Goal: Task Accomplishment & Management: Use online tool/utility

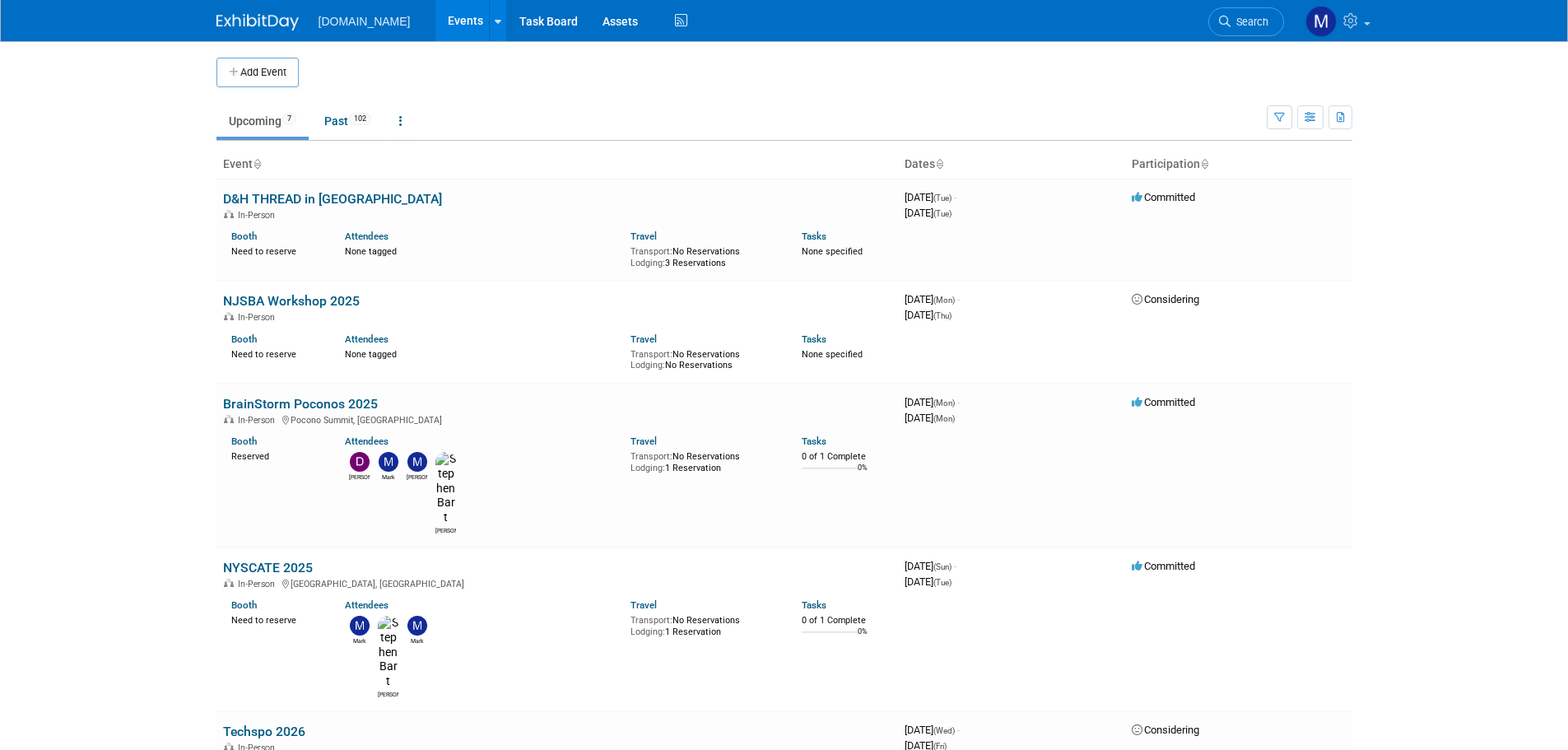
click at [262, 124] on link "Upcoming 7" at bounding box center [262, 121] width 92 height 31
click at [343, 114] on link "Past 102" at bounding box center [348, 121] width 72 height 31
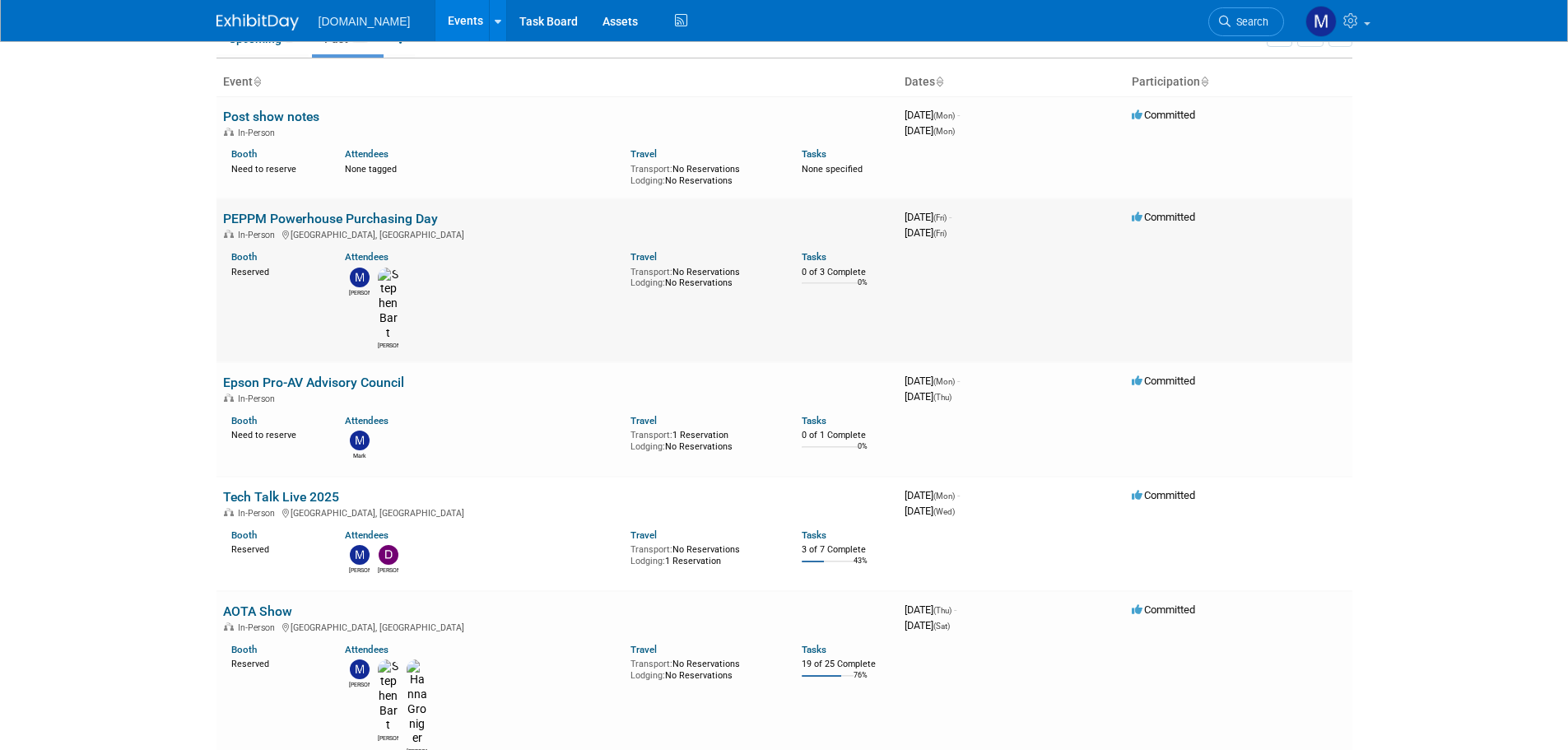
scroll to position [165, 0]
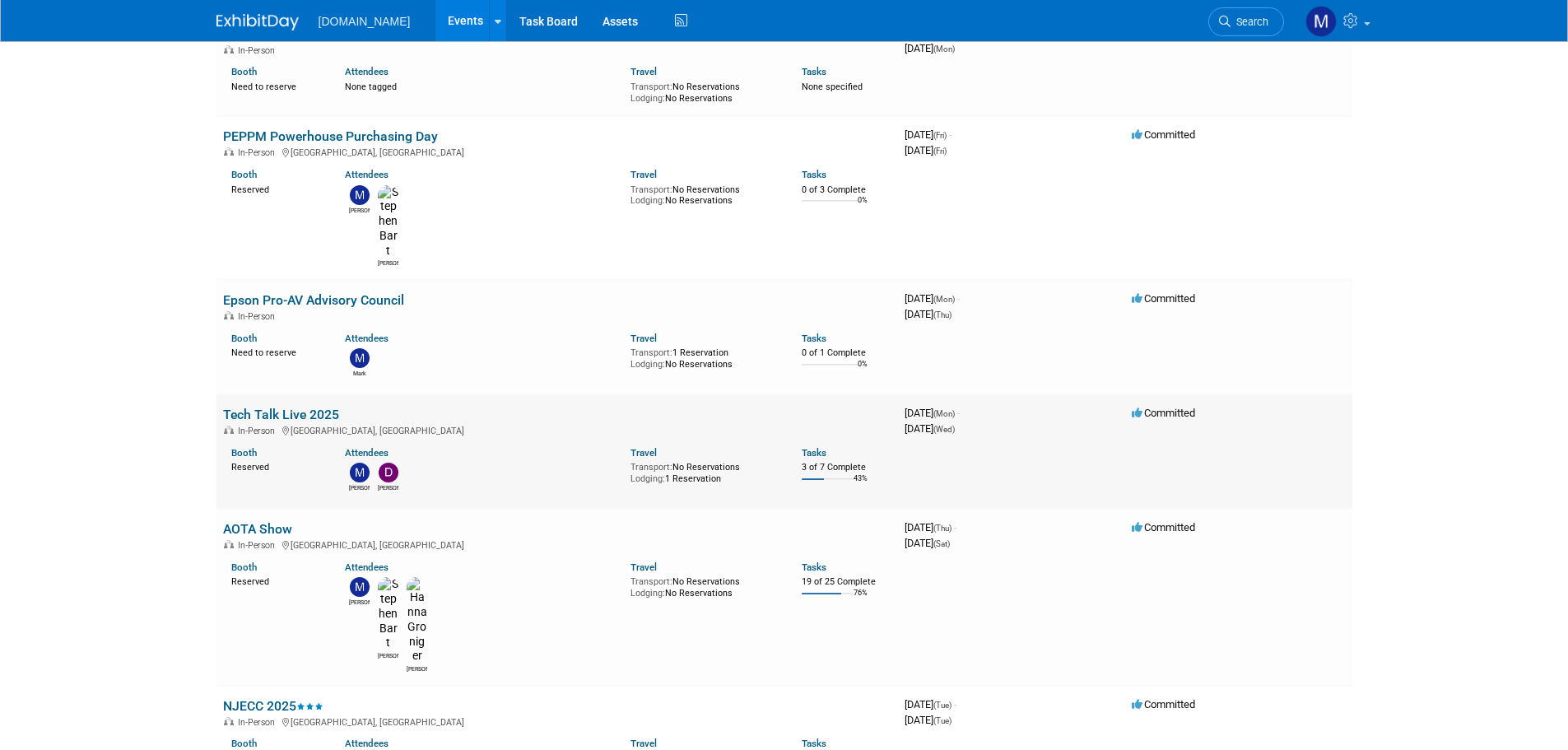
click at [287, 407] on link "Tech Talk Live 2025" at bounding box center [281, 415] width 116 height 16
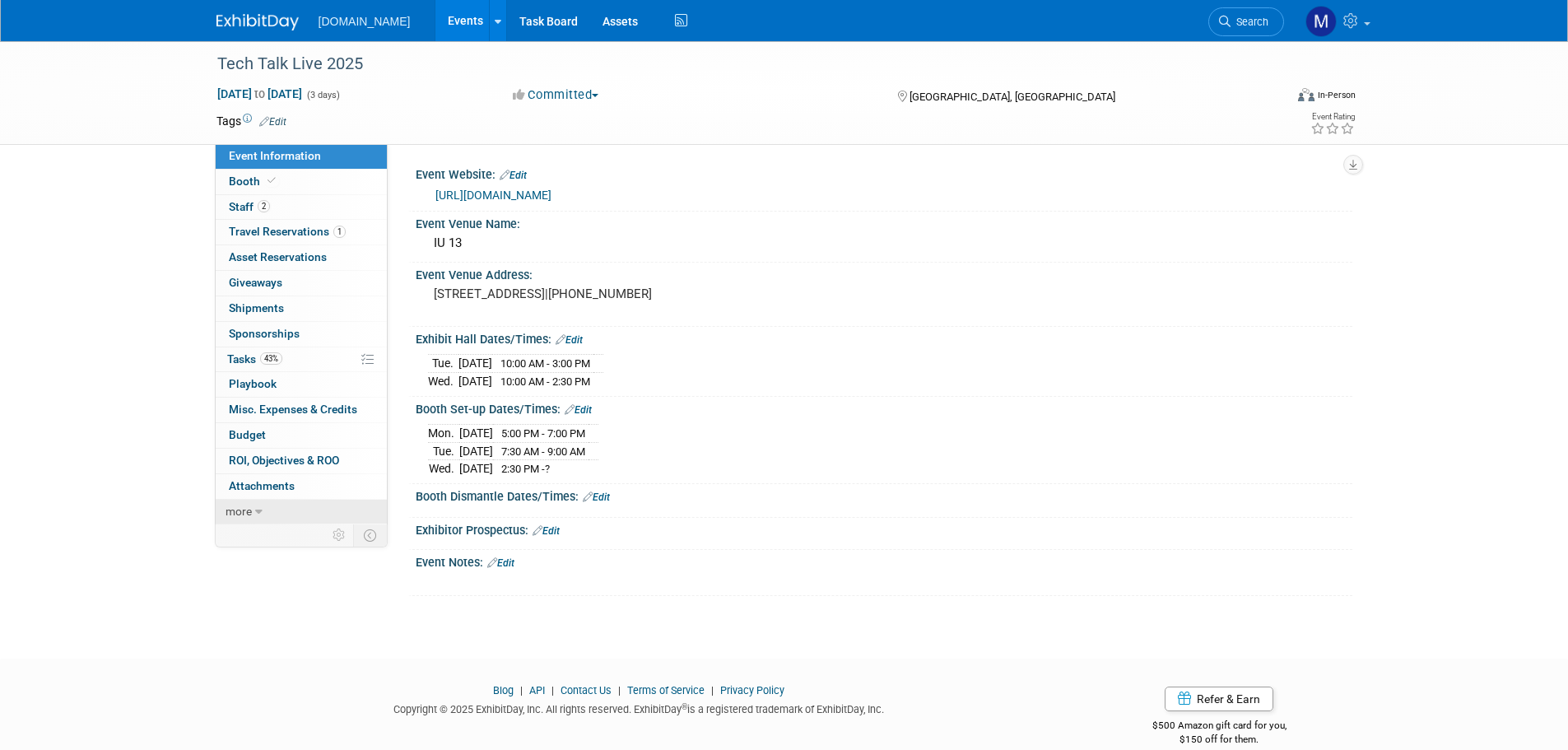
click at [244, 512] on span "more" at bounding box center [238, 512] width 26 height 14
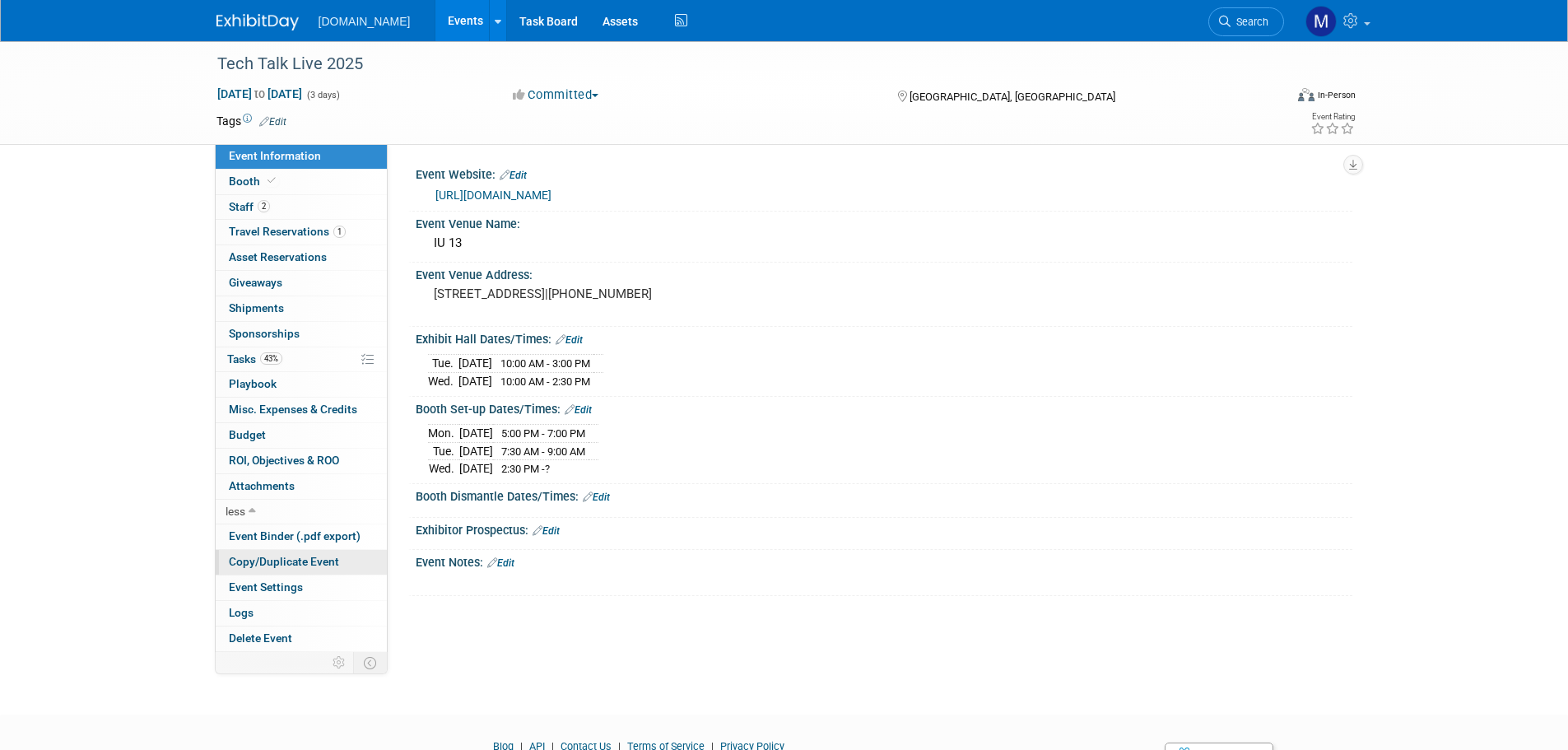
click at [251, 562] on span "Copy/Duplicate Event" at bounding box center [284, 562] width 110 height 14
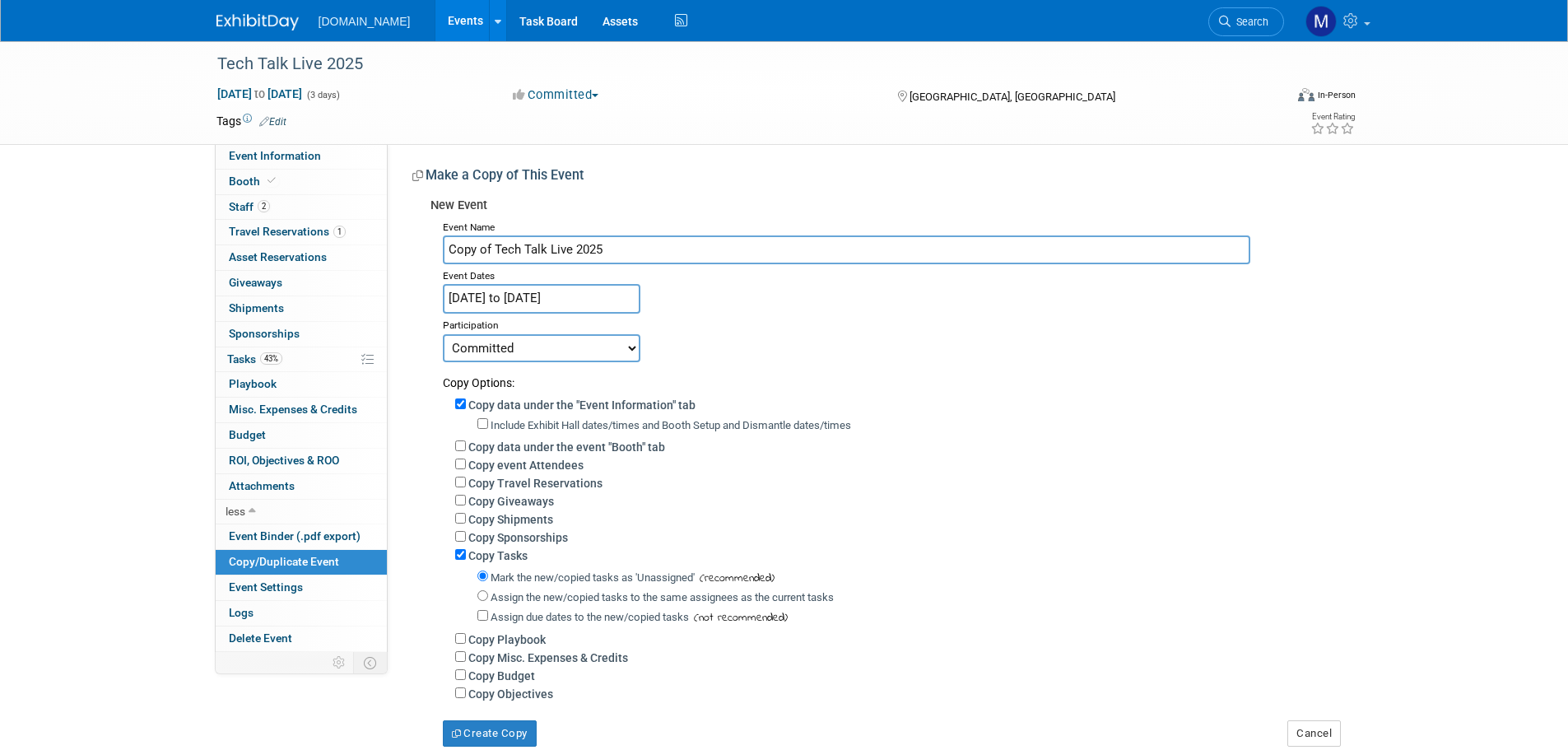
click at [605, 245] on input "Copy of Tech Talk Live 2025" at bounding box center [846, 250] width 808 height 29
type input "Copy of Tech Talk Live 2026"
click at [503, 293] on input "May 5, 2025 to May 7, 2025" at bounding box center [541, 298] width 198 height 29
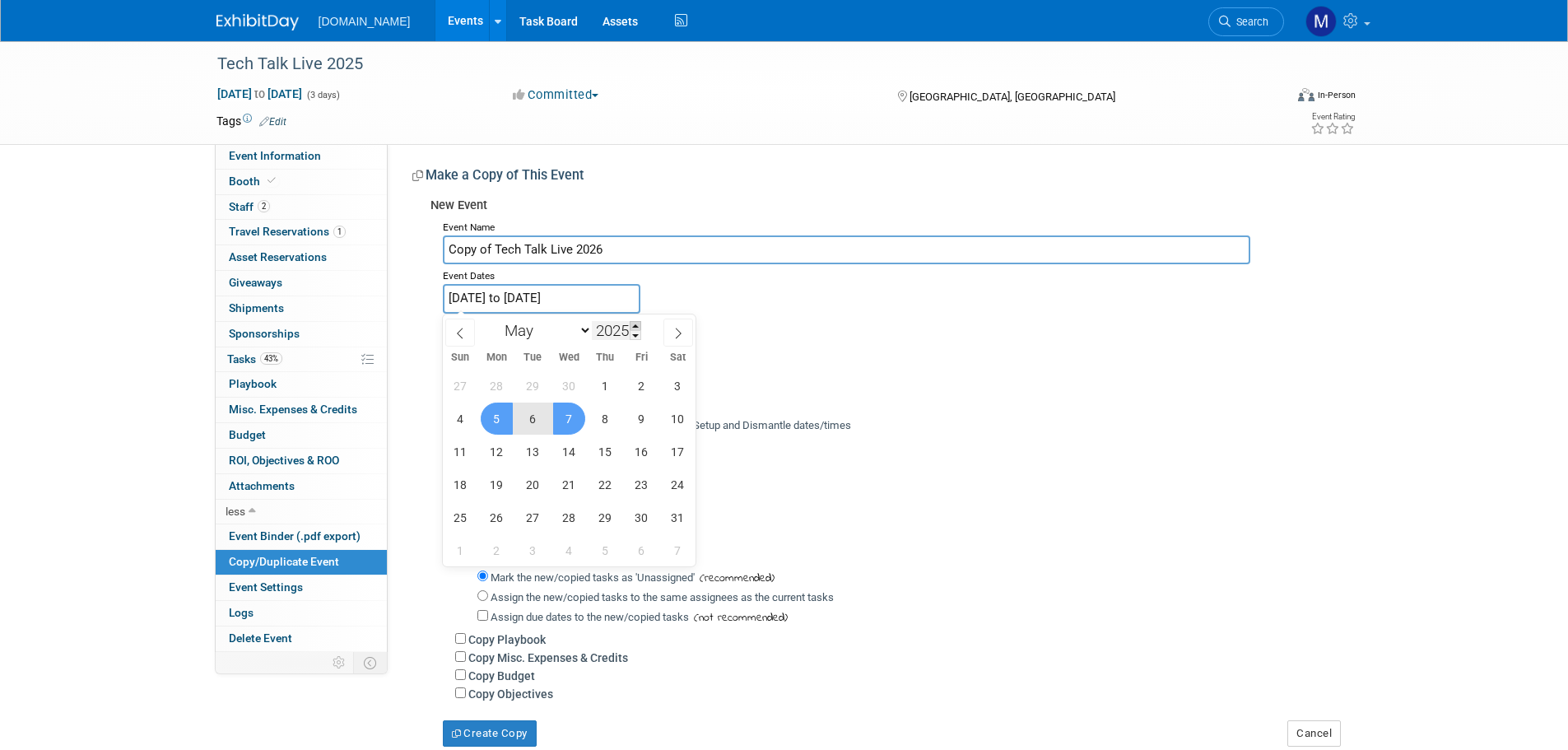
click at [637, 324] on span at bounding box center [635, 327] width 12 height 10
type input "2026"
click at [534, 417] on span "5" at bounding box center [533, 419] width 32 height 32
click at [566, 415] on span "6" at bounding box center [569, 419] width 32 height 32
type input "[DATE] to [DATE]"
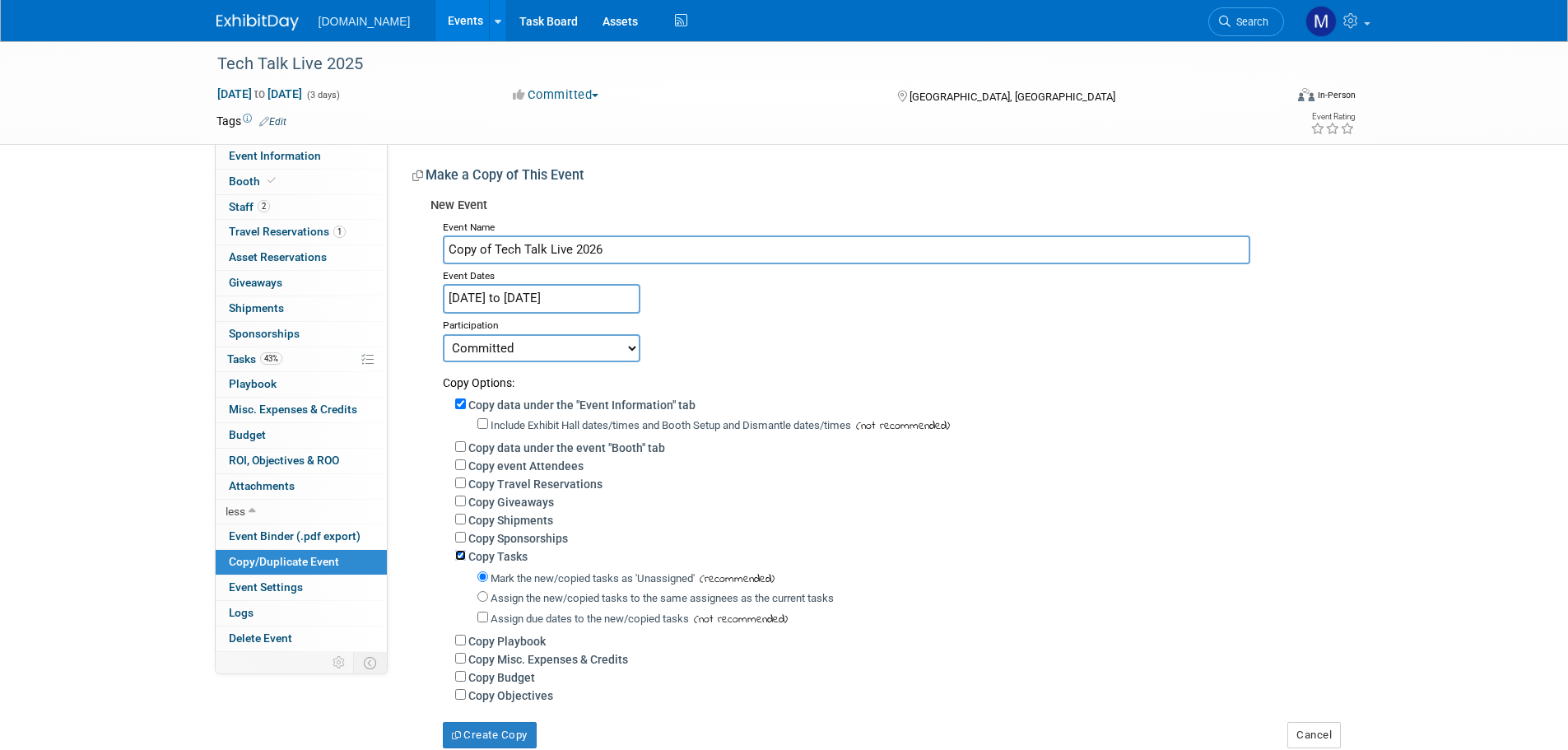
click at [461, 561] on input "Copy Tasks" at bounding box center [460, 555] width 11 height 11
checkbox input "false"
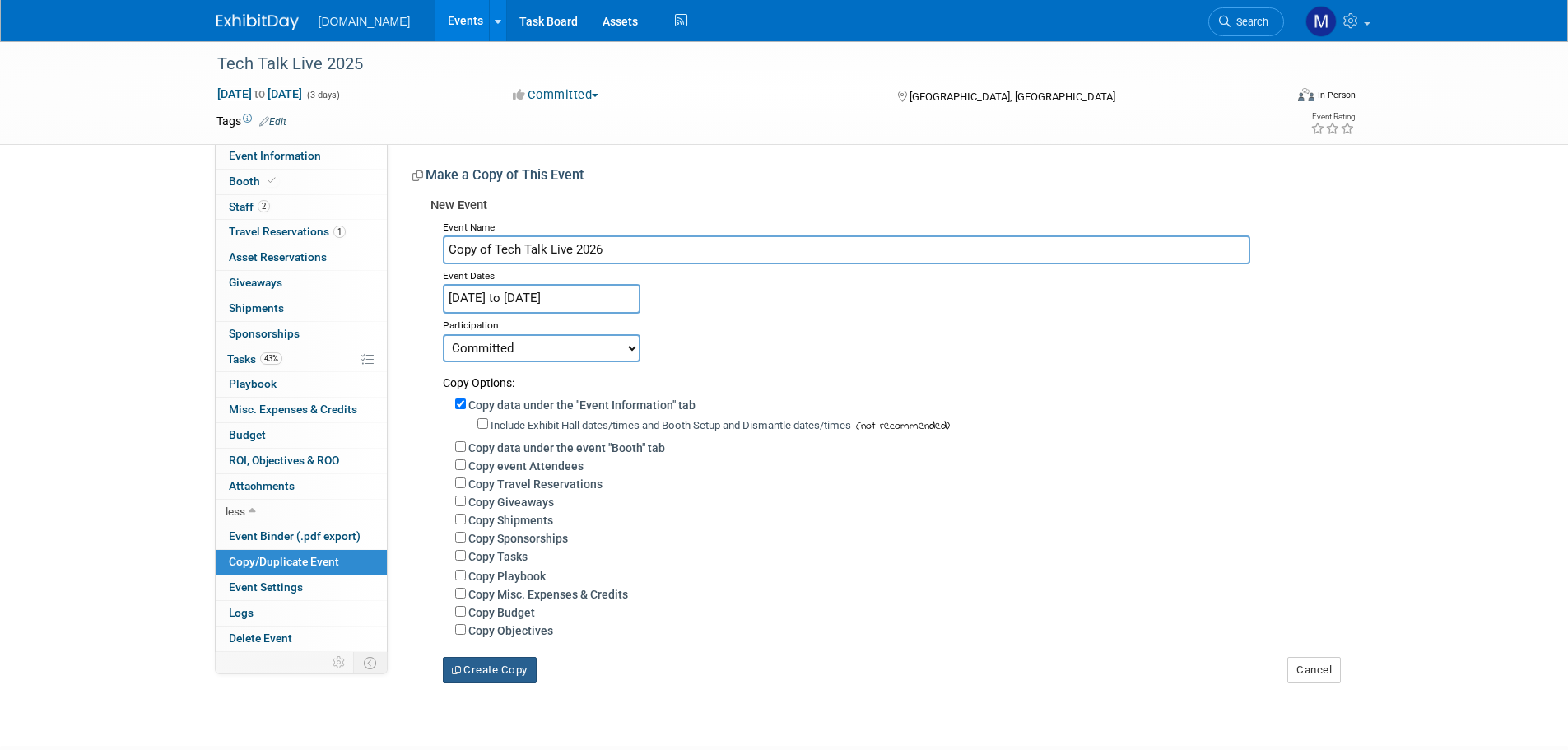
click at [471, 669] on button "Create Copy" at bounding box center [489, 670] width 94 height 26
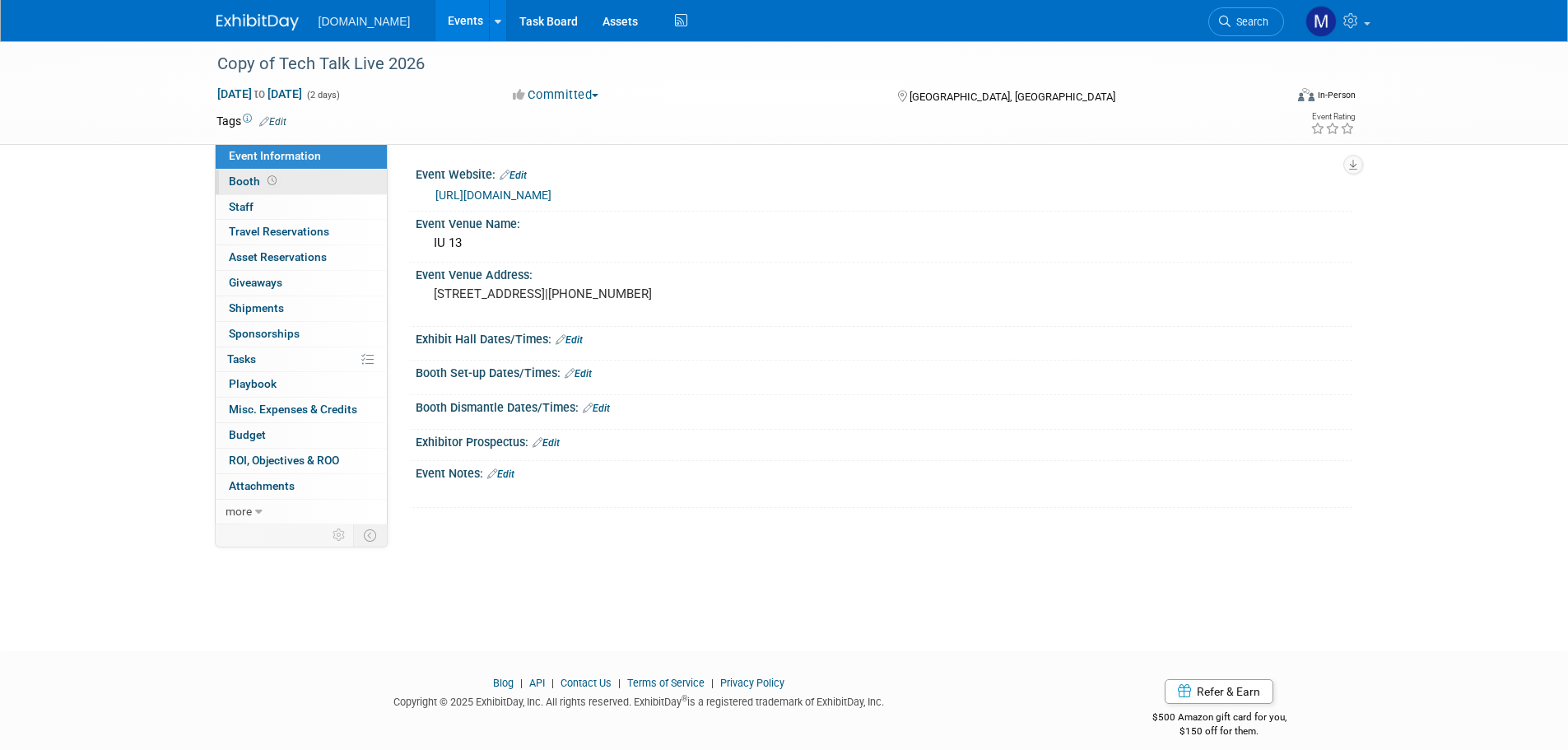
click at [240, 173] on link "Booth" at bounding box center [301, 182] width 171 height 25
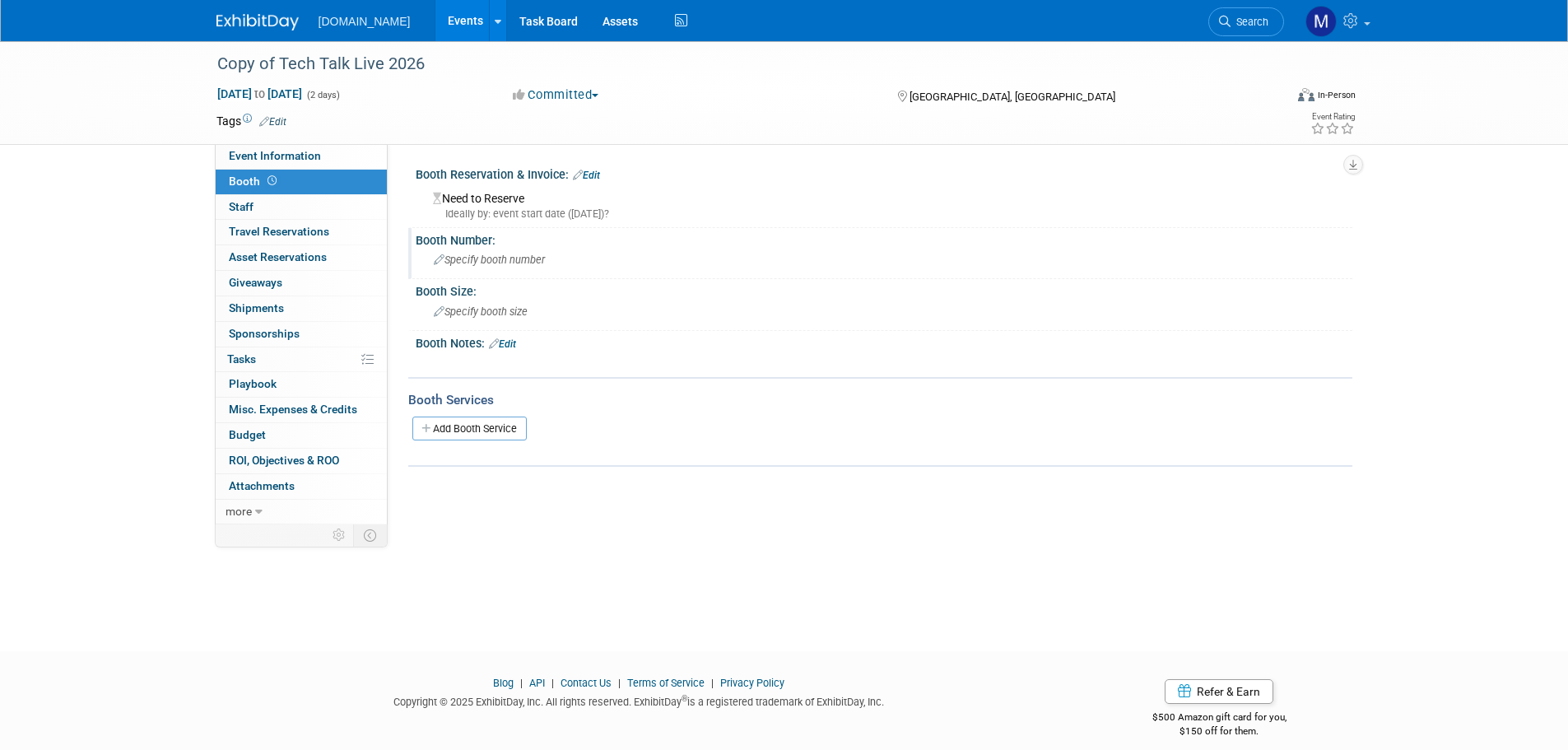
click at [437, 256] on icon at bounding box center [439, 261] width 11 height 11
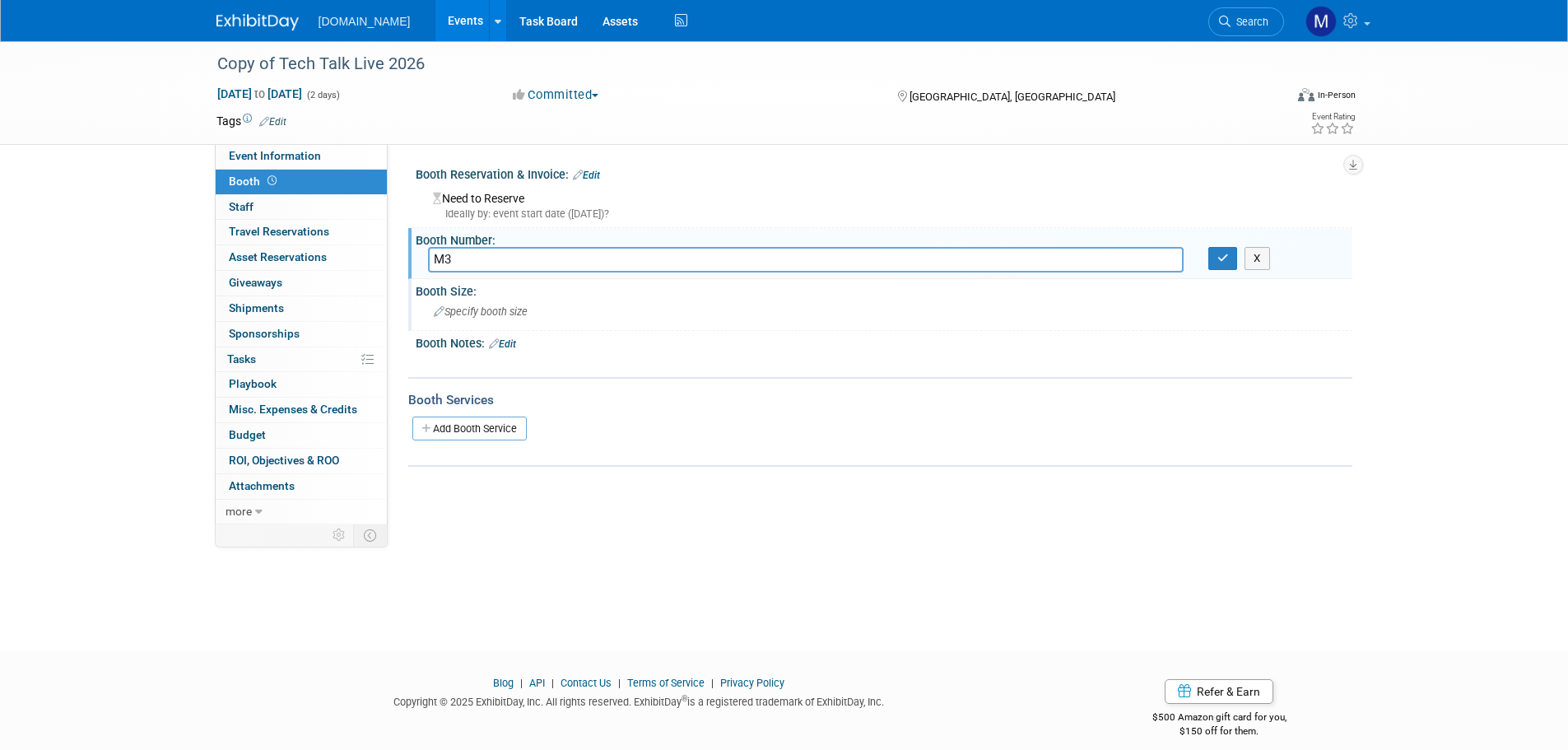
type input "M3"
click at [481, 319] on div "Specify booth size" at bounding box center [884, 312] width 912 height 25
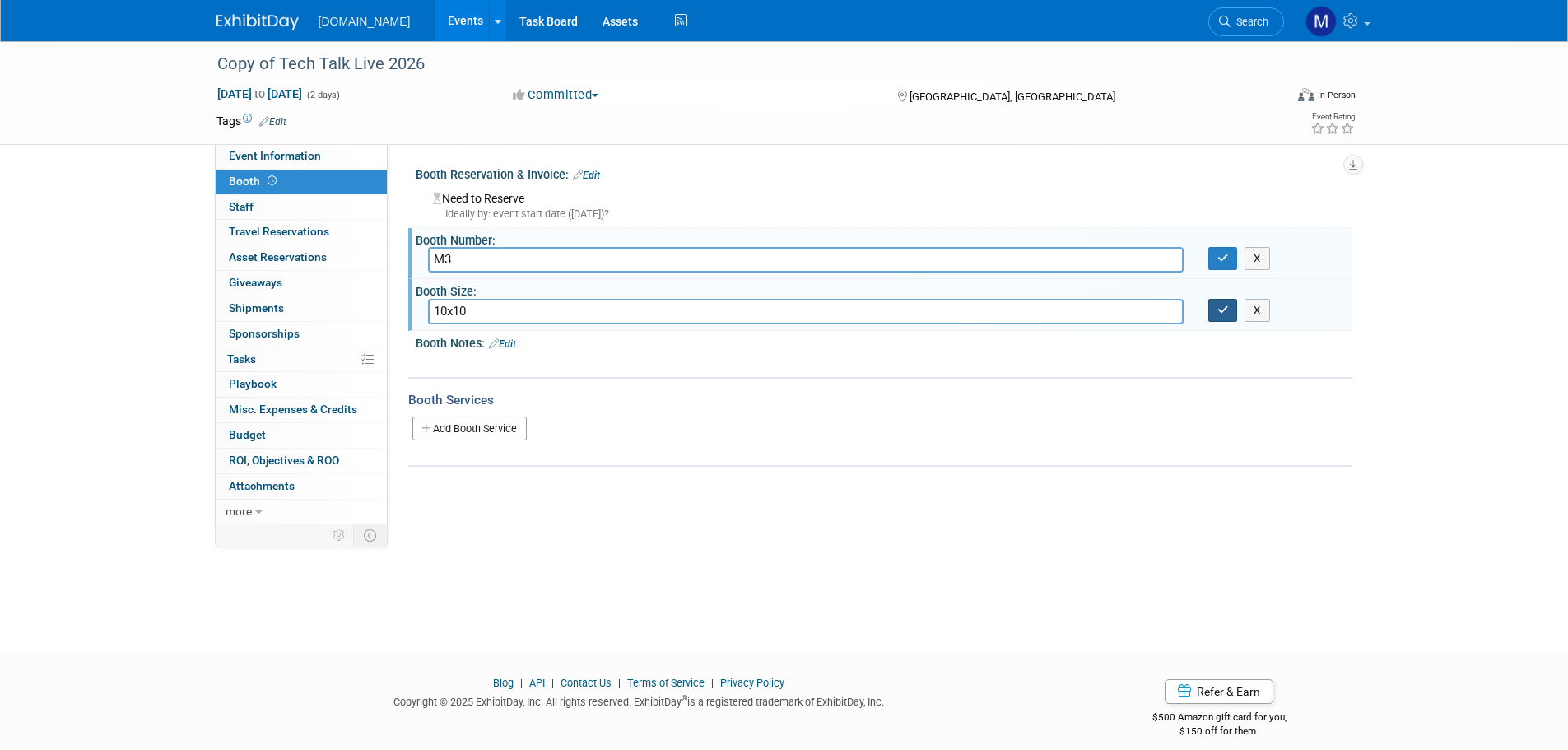
type input "10x10"
click at [1214, 315] on button "button" at bounding box center [1223, 311] width 30 height 23
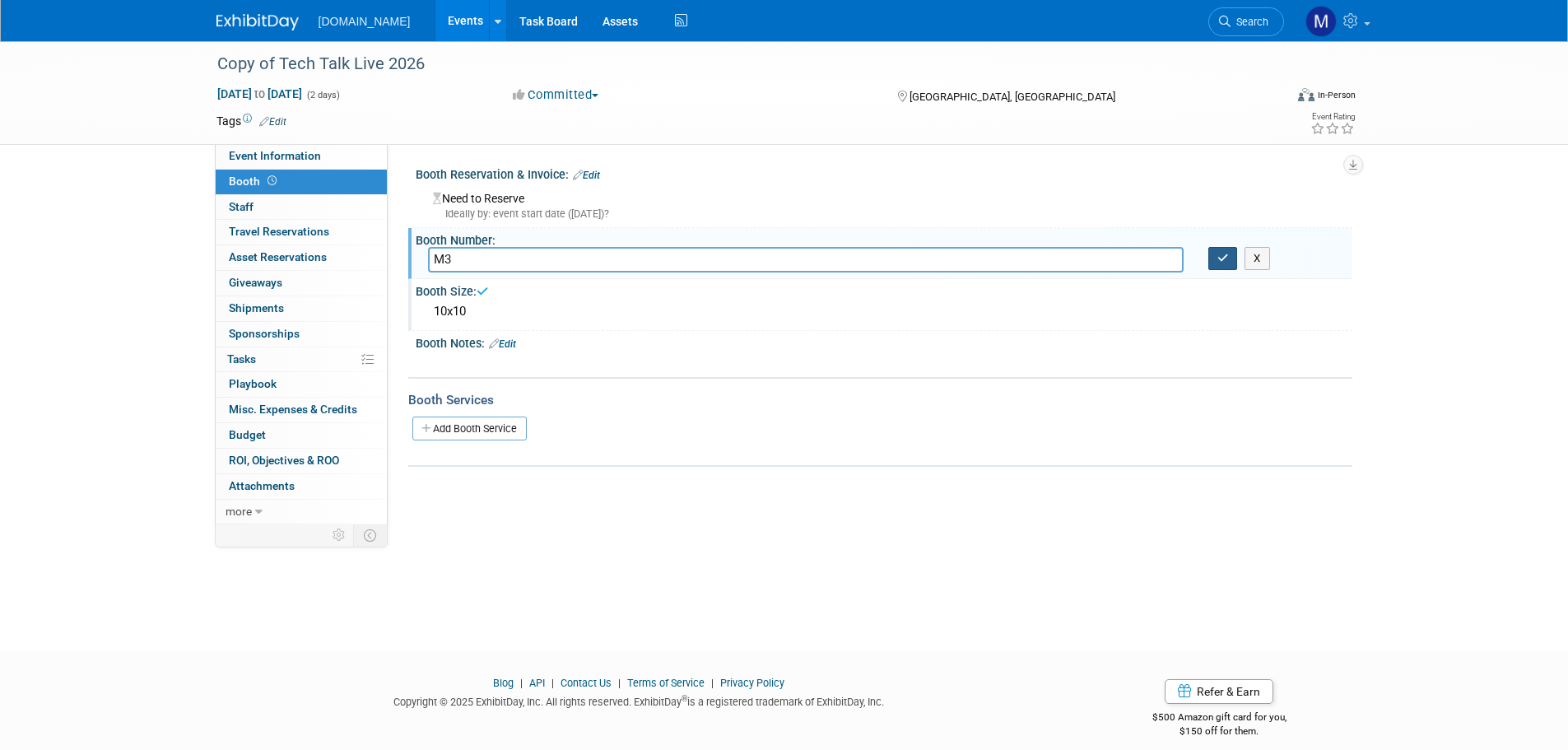
click at [1224, 261] on icon "button" at bounding box center [1223, 258] width 12 height 11
